Goal: Task Accomplishment & Management: Manage account settings

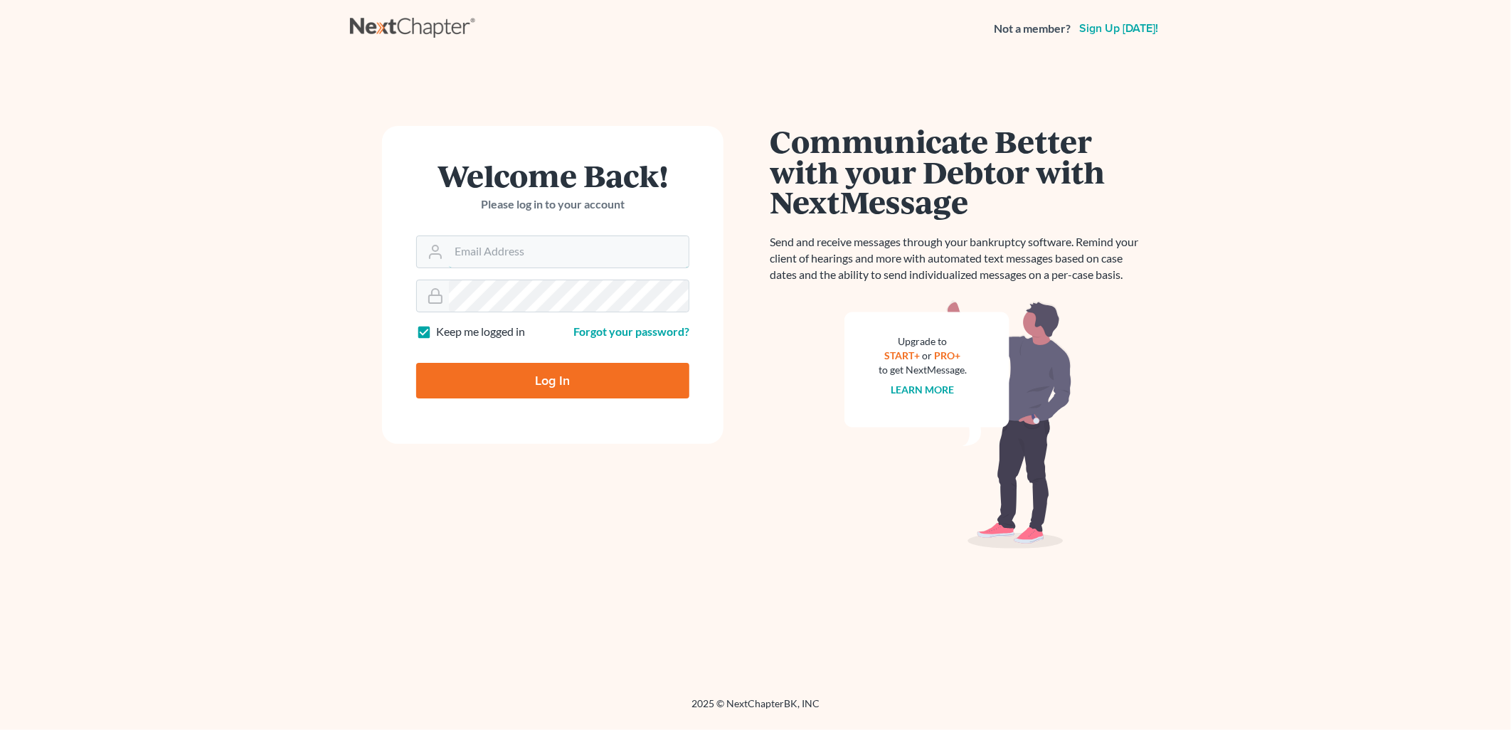
type input "[PERSON_NAME][EMAIL_ADDRESS][DOMAIN_NAME]"
click at [641, 384] on input "Log In" at bounding box center [552, 381] width 273 height 36
type input "Thinking..."
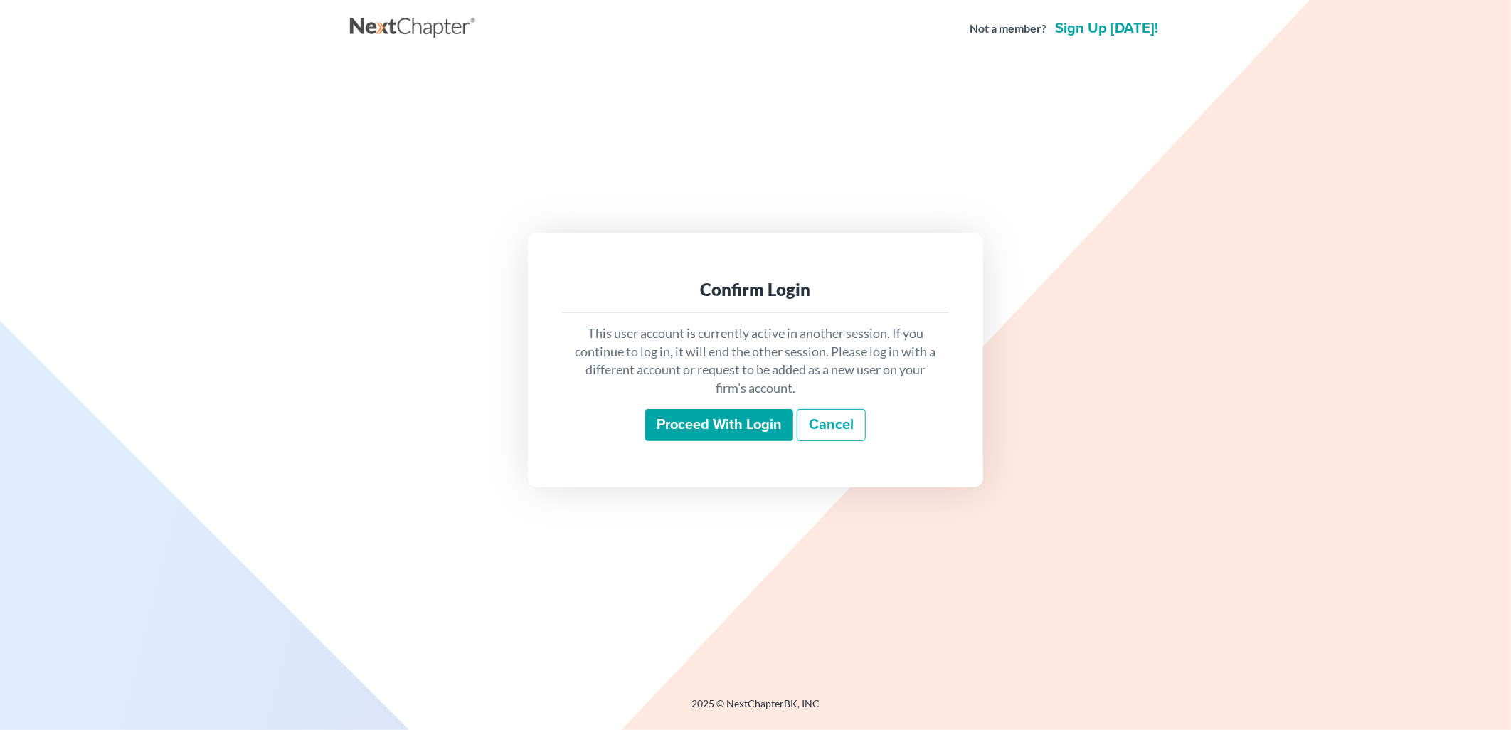
click at [733, 416] on input "Proceed with login" at bounding box center [719, 425] width 148 height 33
